Goal: Information Seeking & Learning: Understand process/instructions

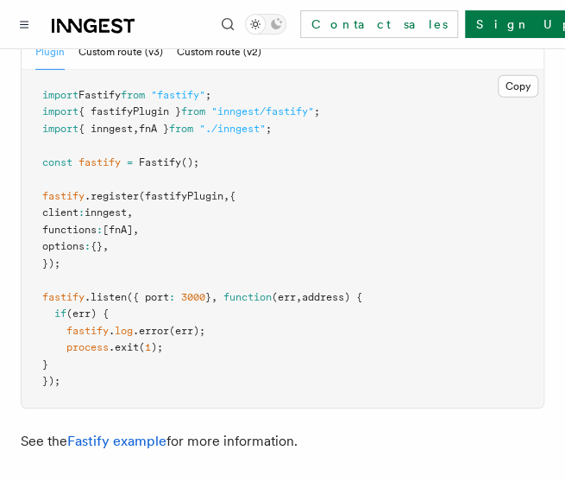
scroll to position [6402, 0]
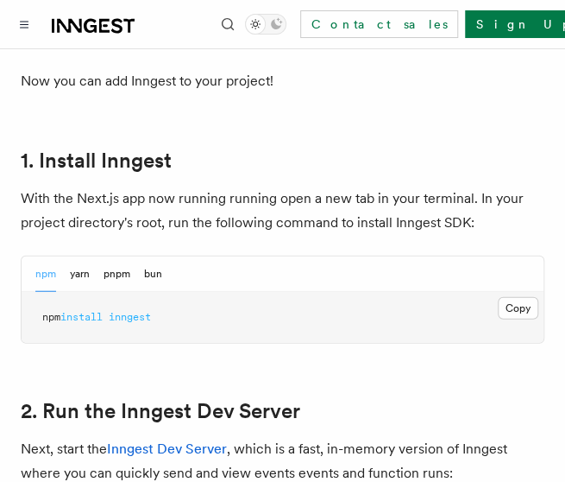
scroll to position [953, 0]
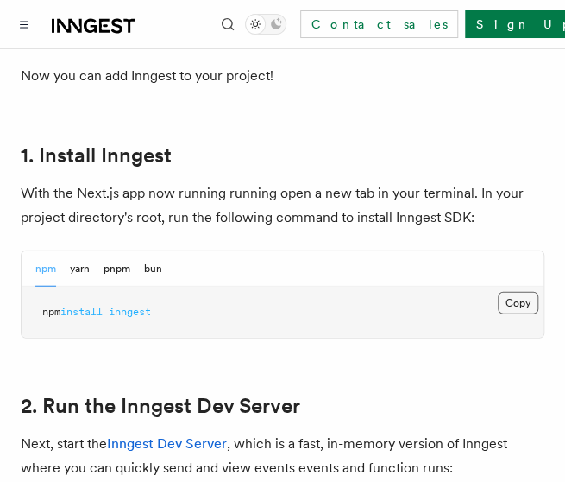
click at [516, 292] on button "Copy Copied" at bounding box center [518, 303] width 41 height 22
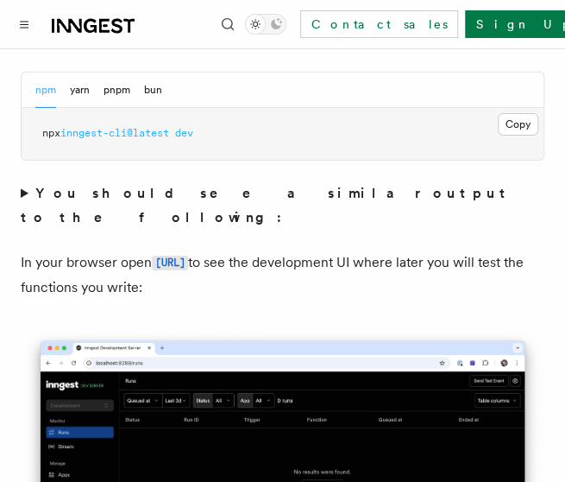
scroll to position [1411, 0]
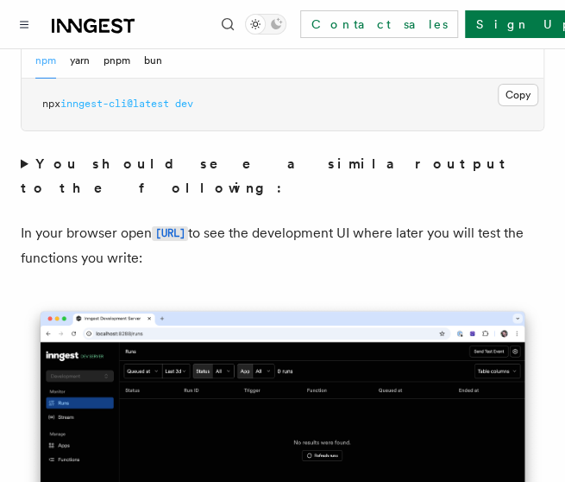
drag, startPoint x: 150, startPoint y: 176, endPoint x: 291, endPoint y: 178, distance: 140.7
click at [291, 221] on p "In your browser open http://localhost:8288 to see the development UI where late…" at bounding box center [283, 245] width 524 height 49
click at [279, 298] on img at bounding box center [283, 462] width 524 height 329
drag, startPoint x: 146, startPoint y: 172, endPoint x: 211, endPoint y: 174, distance: 64.8
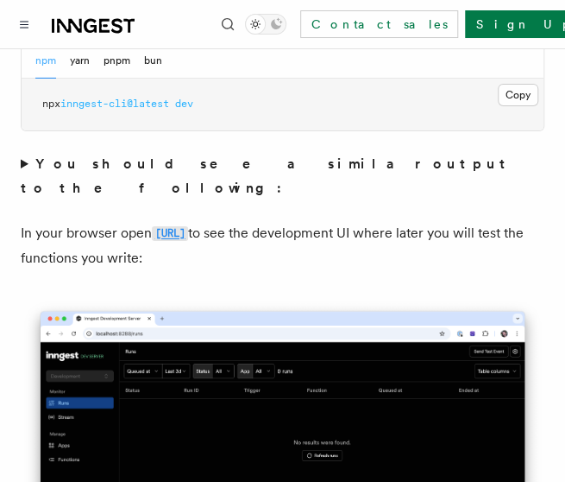
click at [211, 221] on p "In your browser open http://localhost:8288 to see the development UI where late…" at bounding box center [283, 245] width 524 height 49
click at [188, 226] on code "[URL]" at bounding box center [170, 233] width 36 height 15
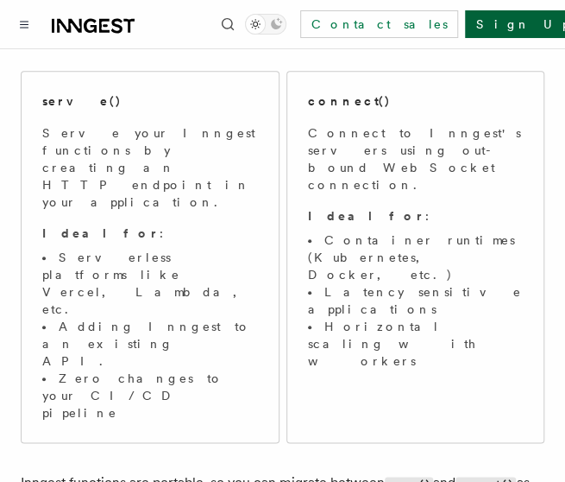
click at [501, 16] on link "Sign Up" at bounding box center [522, 24] width 114 height 28
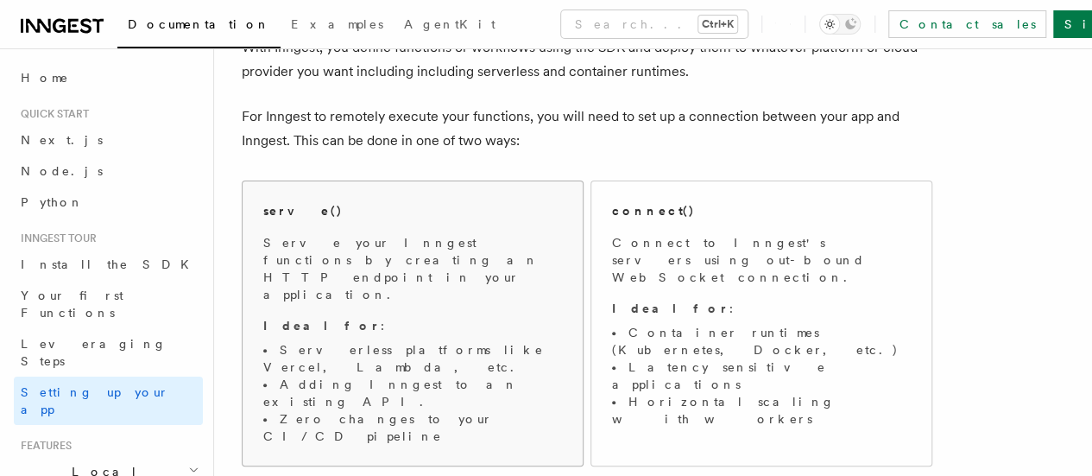
scroll to position [126, 0]
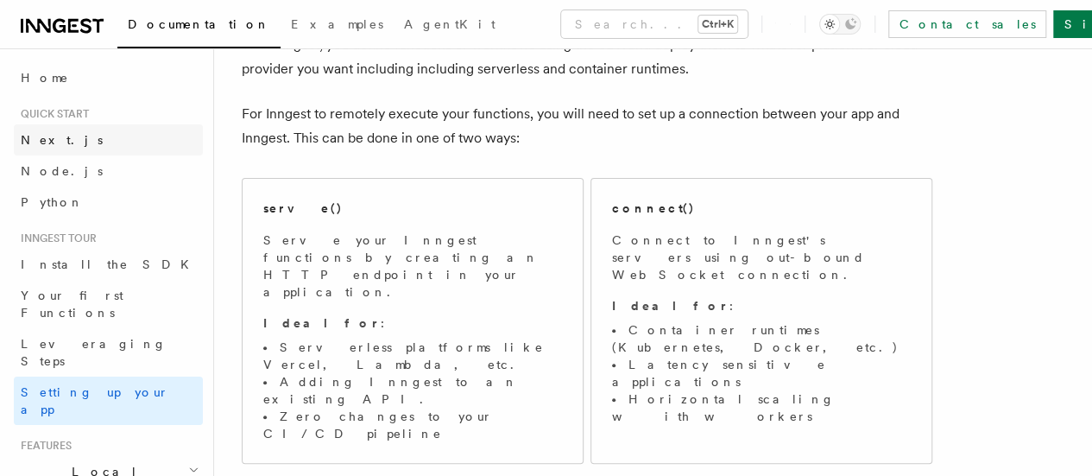
click at [87, 132] on link "Next.js" at bounding box center [108, 139] width 189 height 31
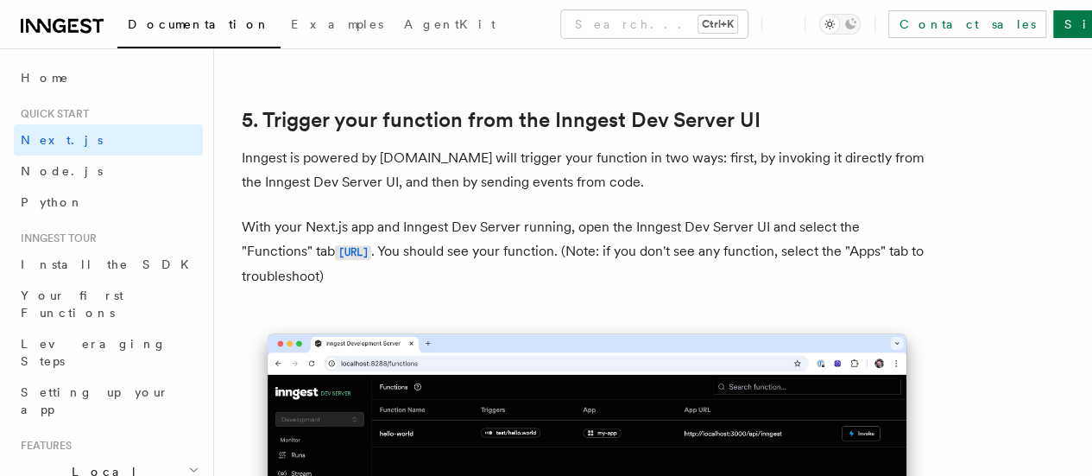
scroll to position [3960, 0]
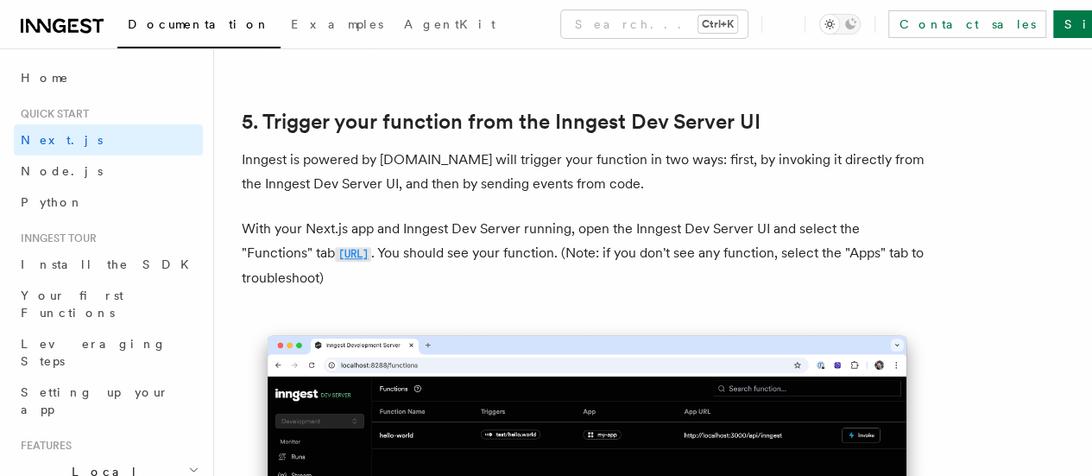
click at [371, 247] on code "[URL]" at bounding box center [353, 254] width 36 height 15
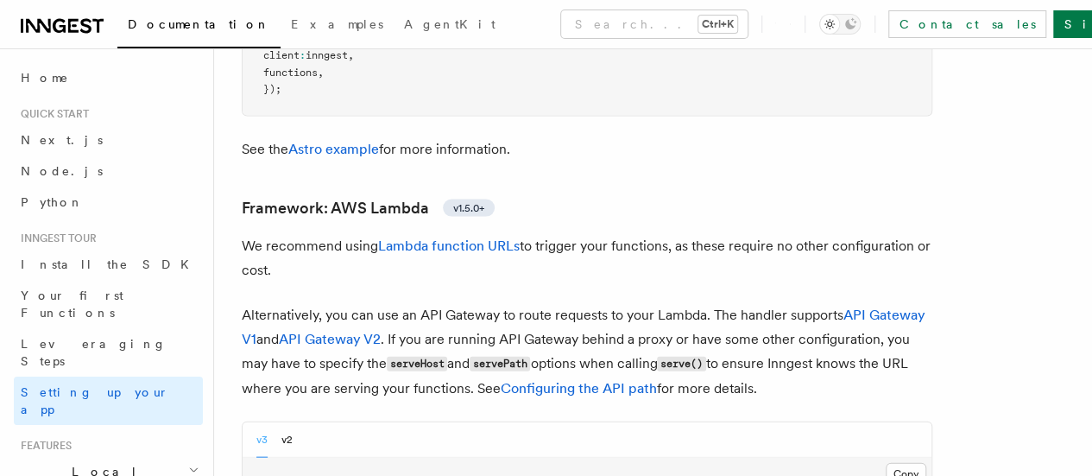
scroll to position [1693, 0]
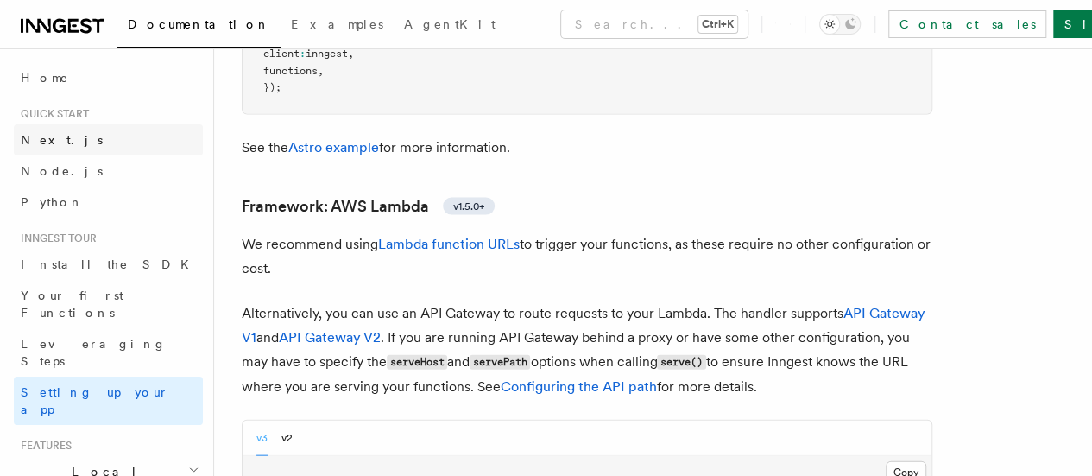
click at [142, 136] on link "Next.js" at bounding box center [108, 139] width 189 height 31
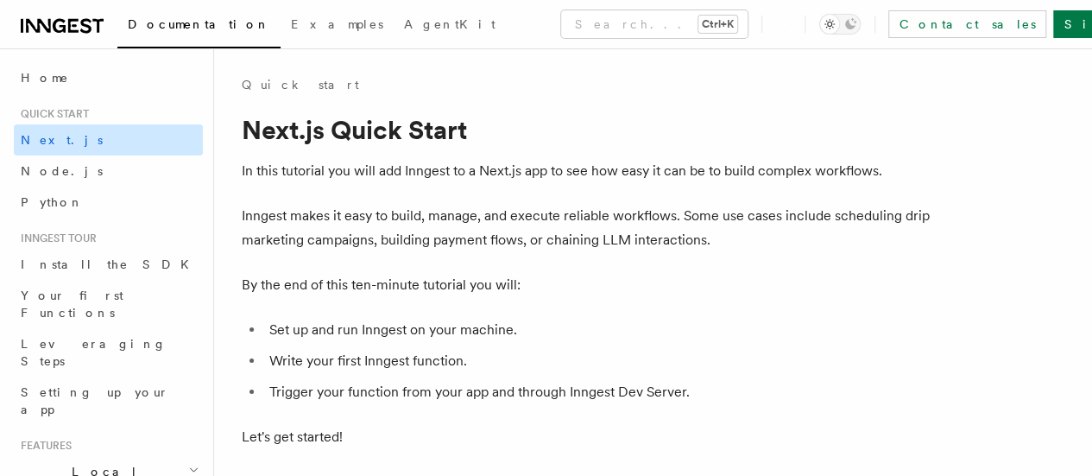
click at [131, 139] on link "Next.js" at bounding box center [108, 139] width 189 height 31
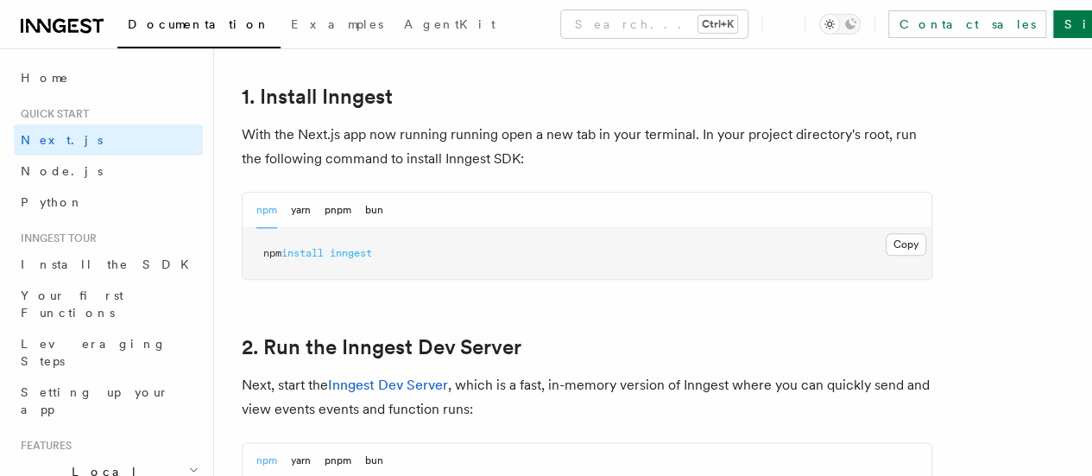
scroll to position [947, 0]
click at [886, 255] on button "Copy Copied" at bounding box center [906, 243] width 41 height 22
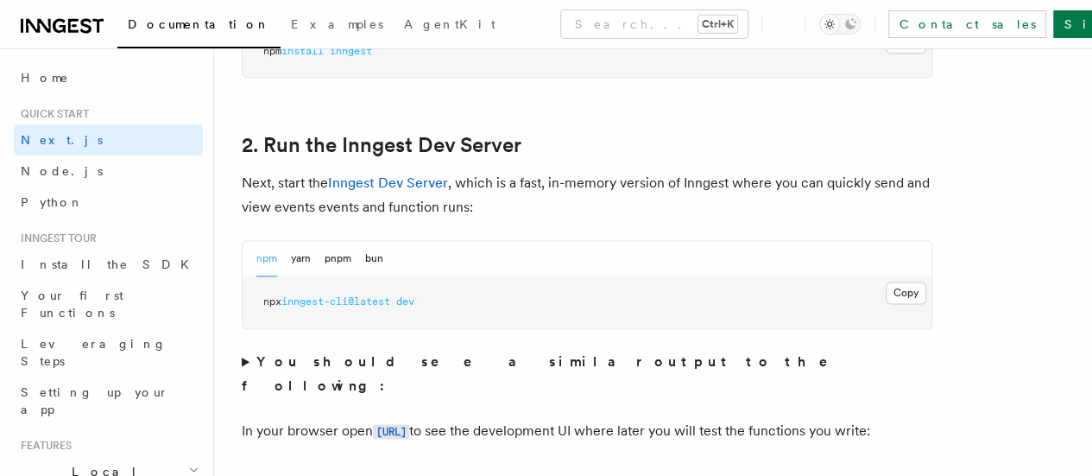
scroll to position [1149, 0]
click at [886, 303] on button "Copy Copied" at bounding box center [906, 292] width 41 height 22
